Goal: Transaction & Acquisition: Purchase product/service

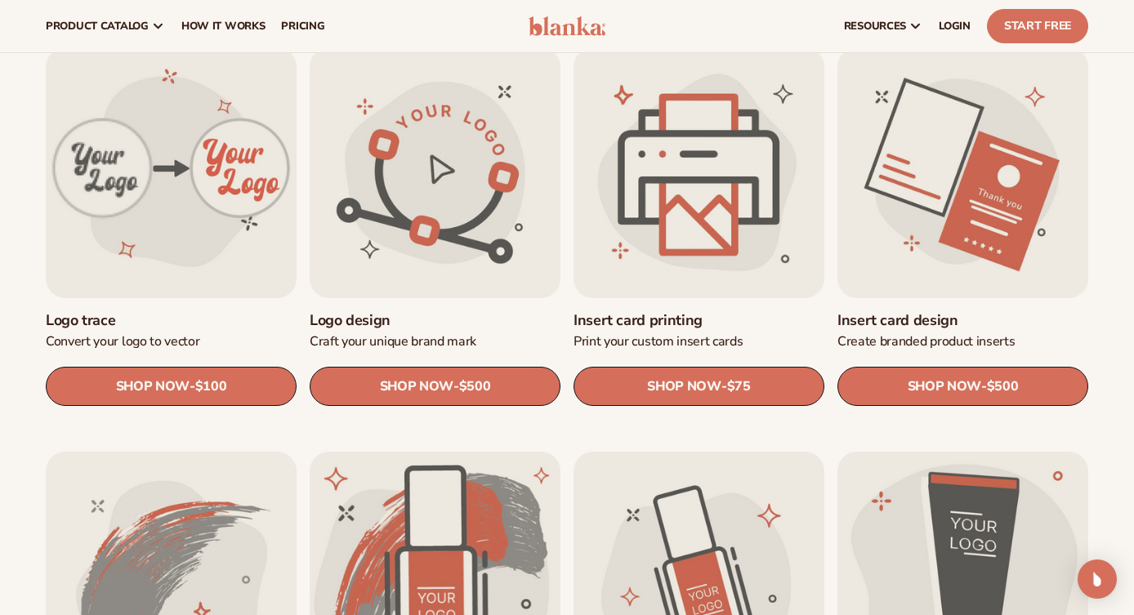
click at [697, 311] on link "Insert card printing" at bounding box center [699, 320] width 251 height 19
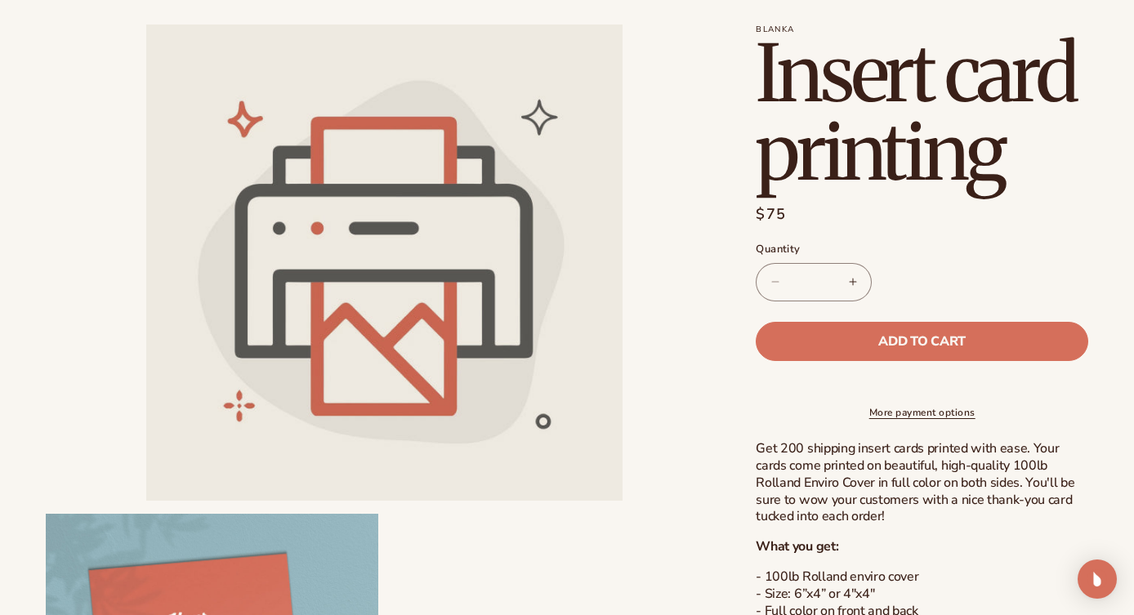
scroll to position [435, 0]
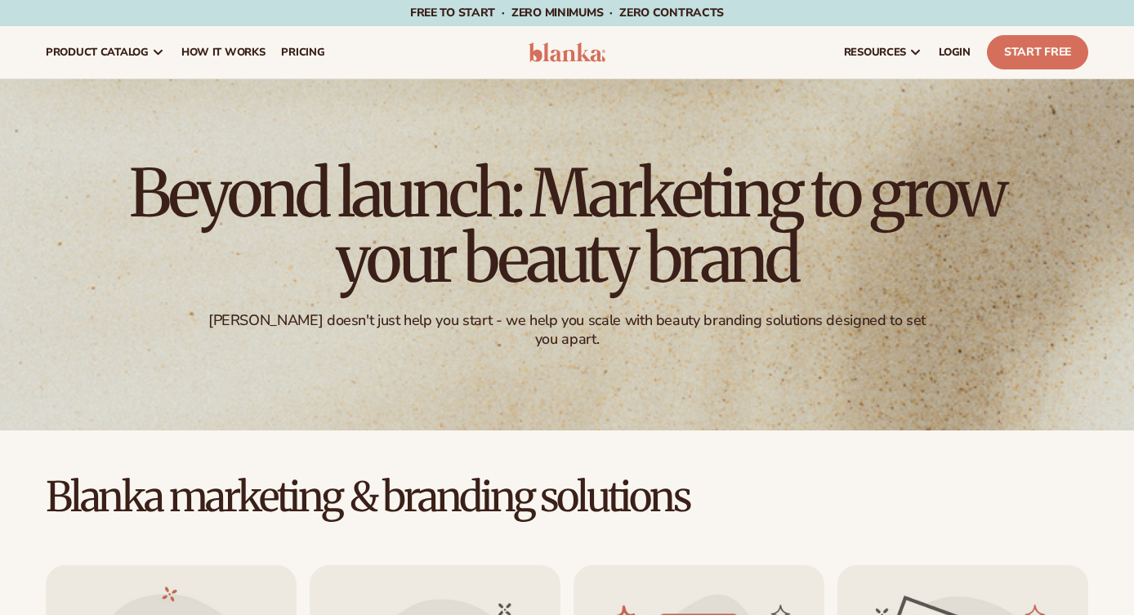
scroll to position [521, 0]
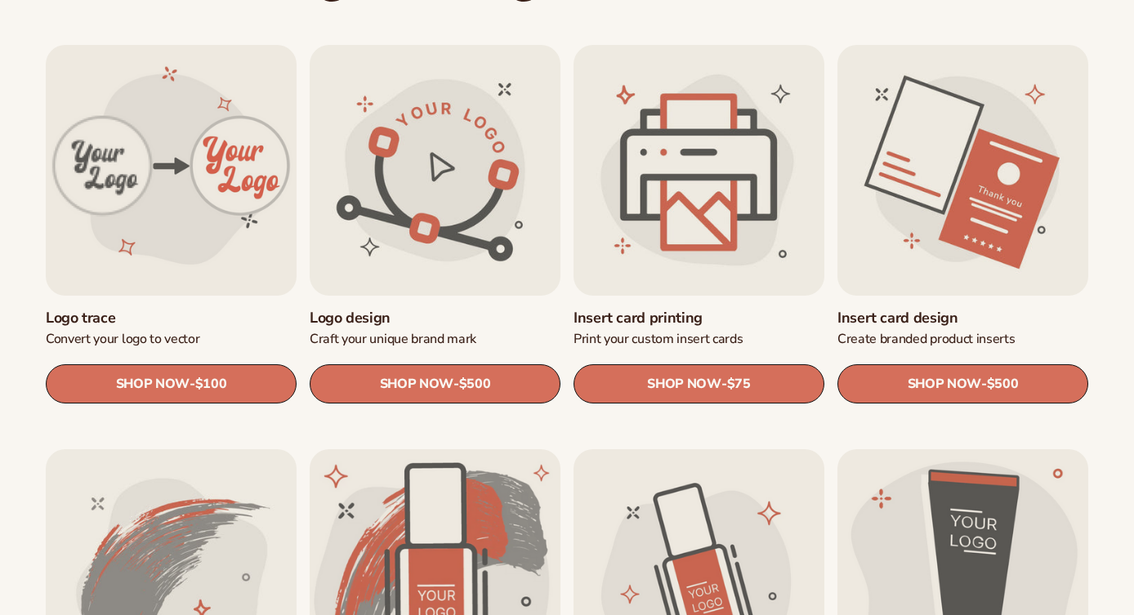
click at [712, 309] on link "Insert card printing" at bounding box center [699, 318] width 251 height 19
click at [897, 309] on link "Insert card design" at bounding box center [963, 318] width 251 height 19
